Goal: Check status: Check status

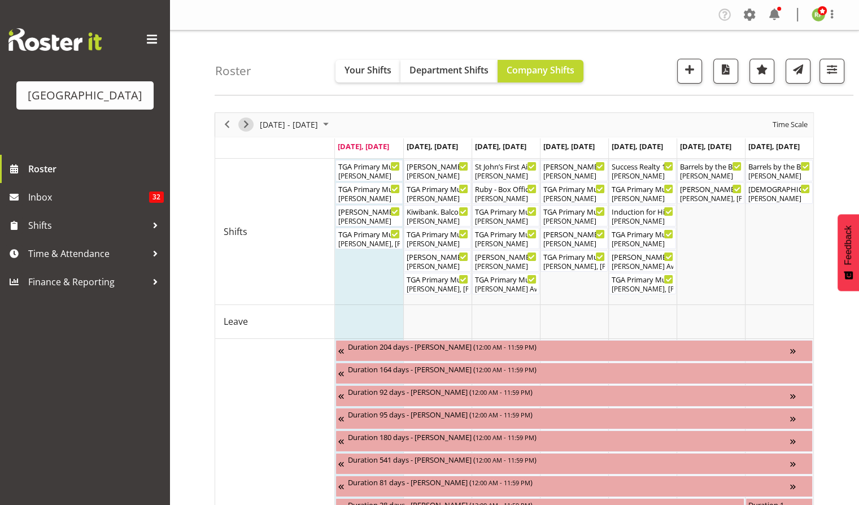
click at [242, 124] on span "Next" at bounding box center [246, 125] width 14 height 14
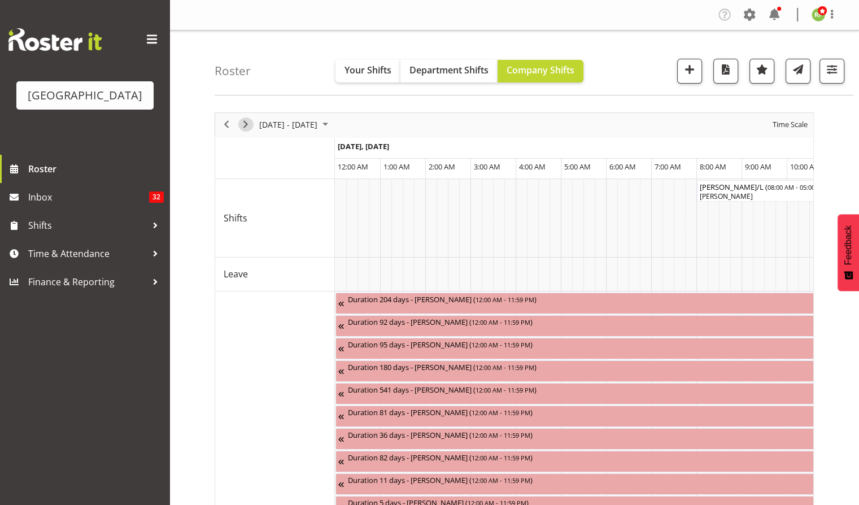
click at [245, 123] on span "Next" at bounding box center [246, 125] width 14 height 14
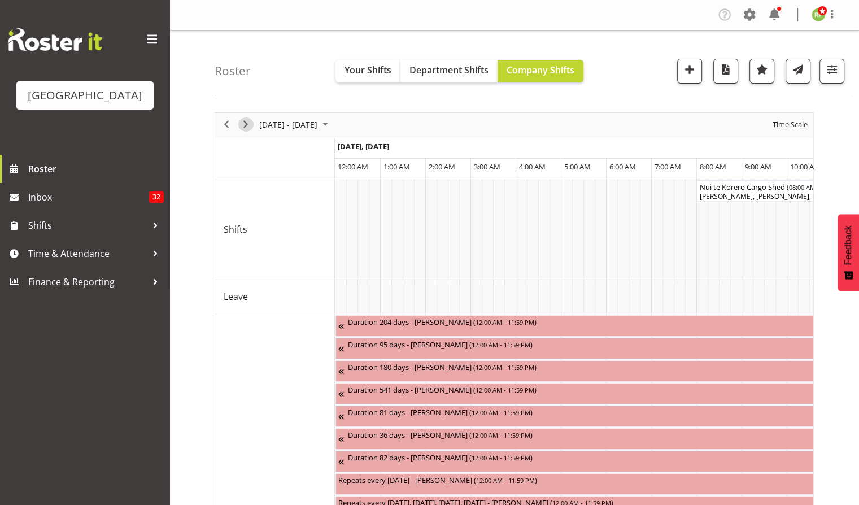
click at [245, 123] on span "Next" at bounding box center [246, 125] width 14 height 14
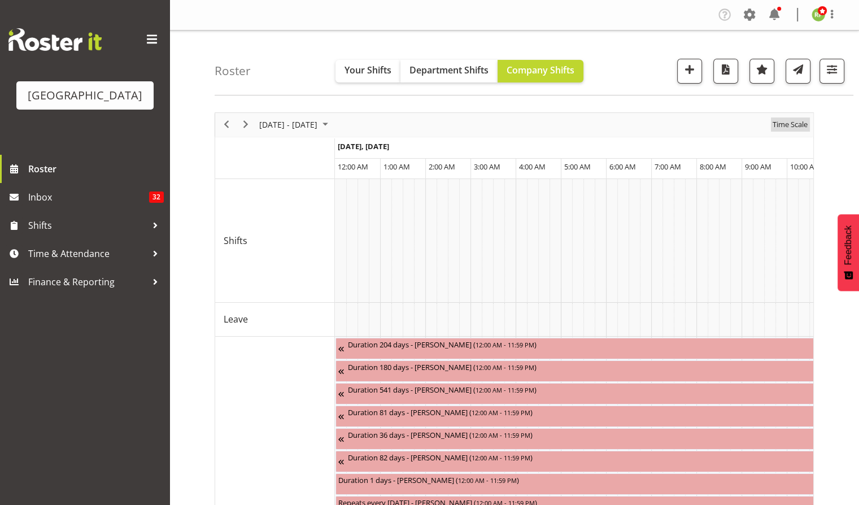
click at [794, 123] on span "Time Scale" at bounding box center [790, 125] width 37 height 14
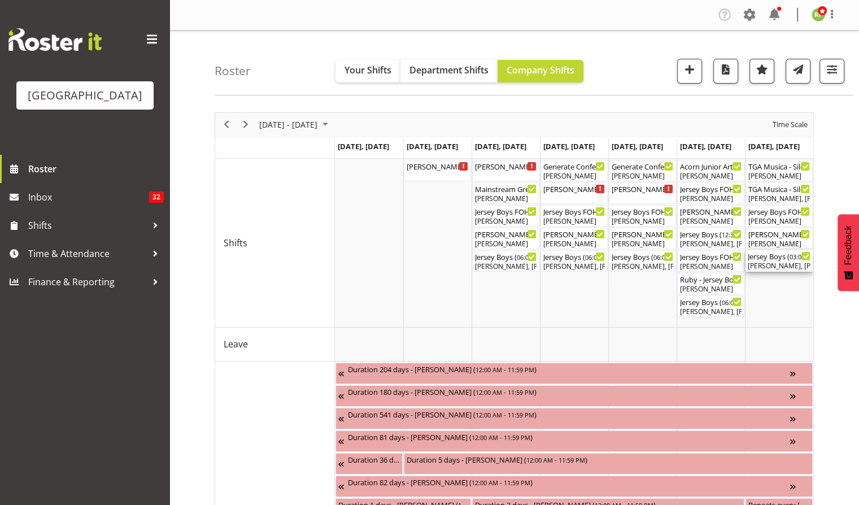
click at [768, 262] on div "[PERSON_NAME], [PERSON_NAME], [PERSON_NAME], [PERSON_NAME], [PERSON_NAME], [PER…" at bounding box center [779, 266] width 63 height 10
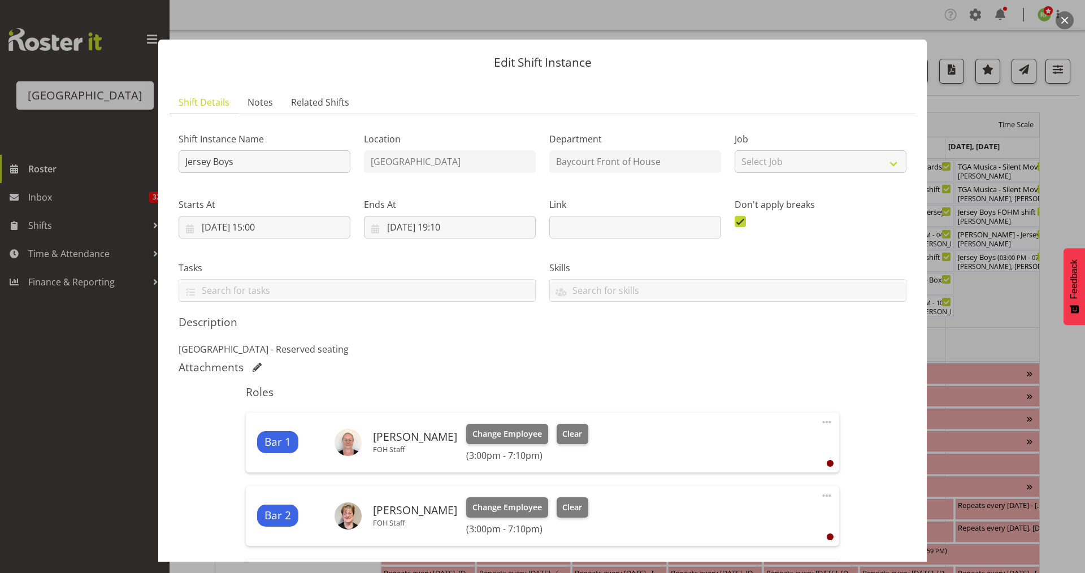
click at [859, 18] on button "button" at bounding box center [1064, 20] width 18 height 18
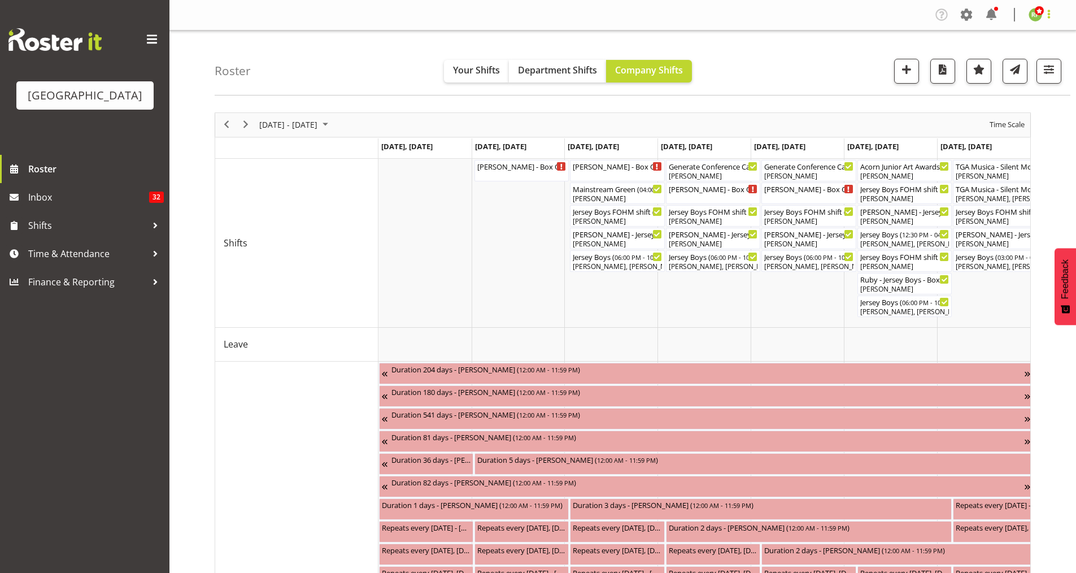
click at [859, 16] on span at bounding box center [1049, 14] width 14 height 14
click at [859, 59] on link "Log Out" at bounding box center [1001, 59] width 108 height 20
